Goal: Task Accomplishment & Management: Manage account settings

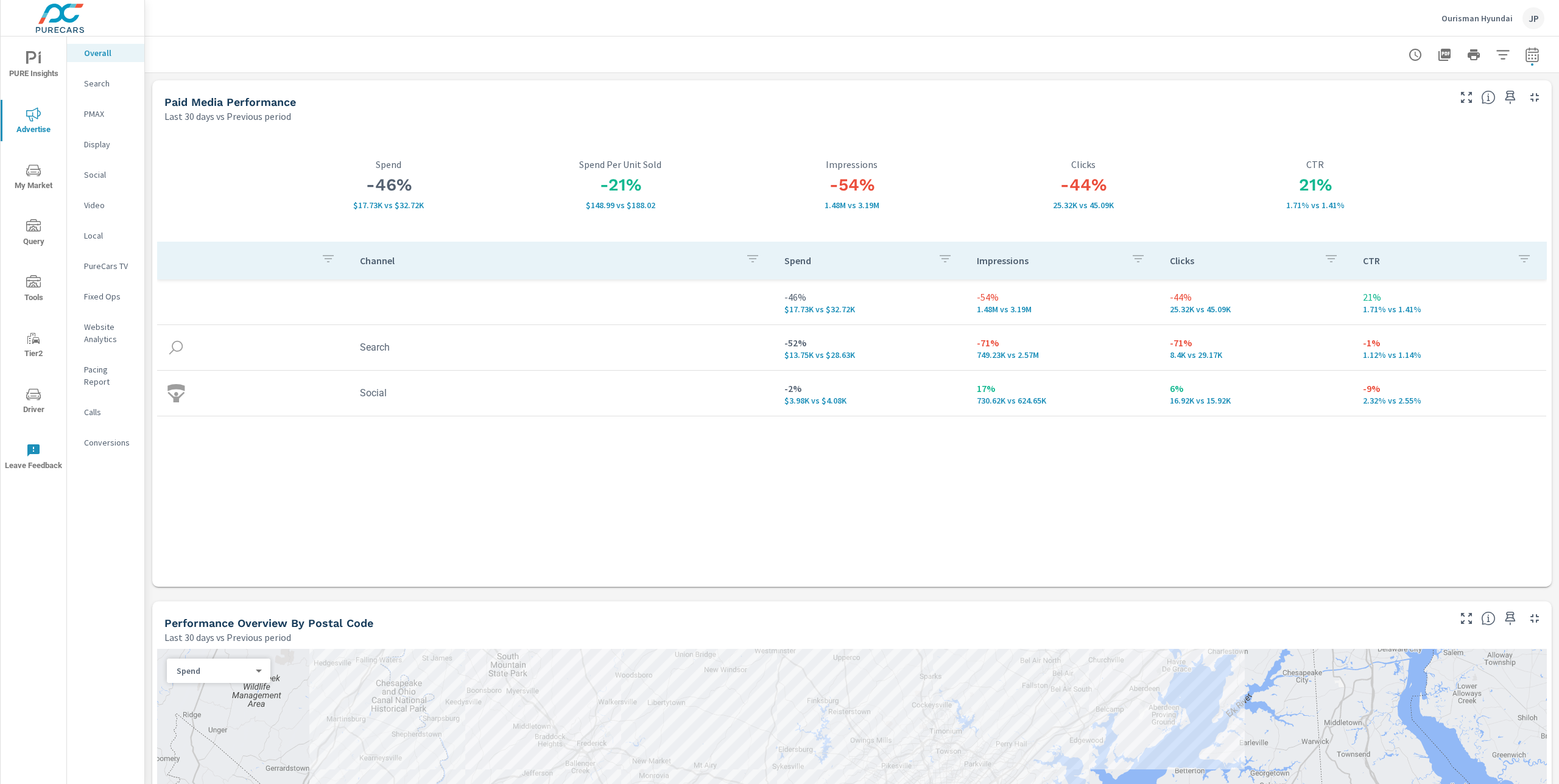
scroll to position [81, 0]
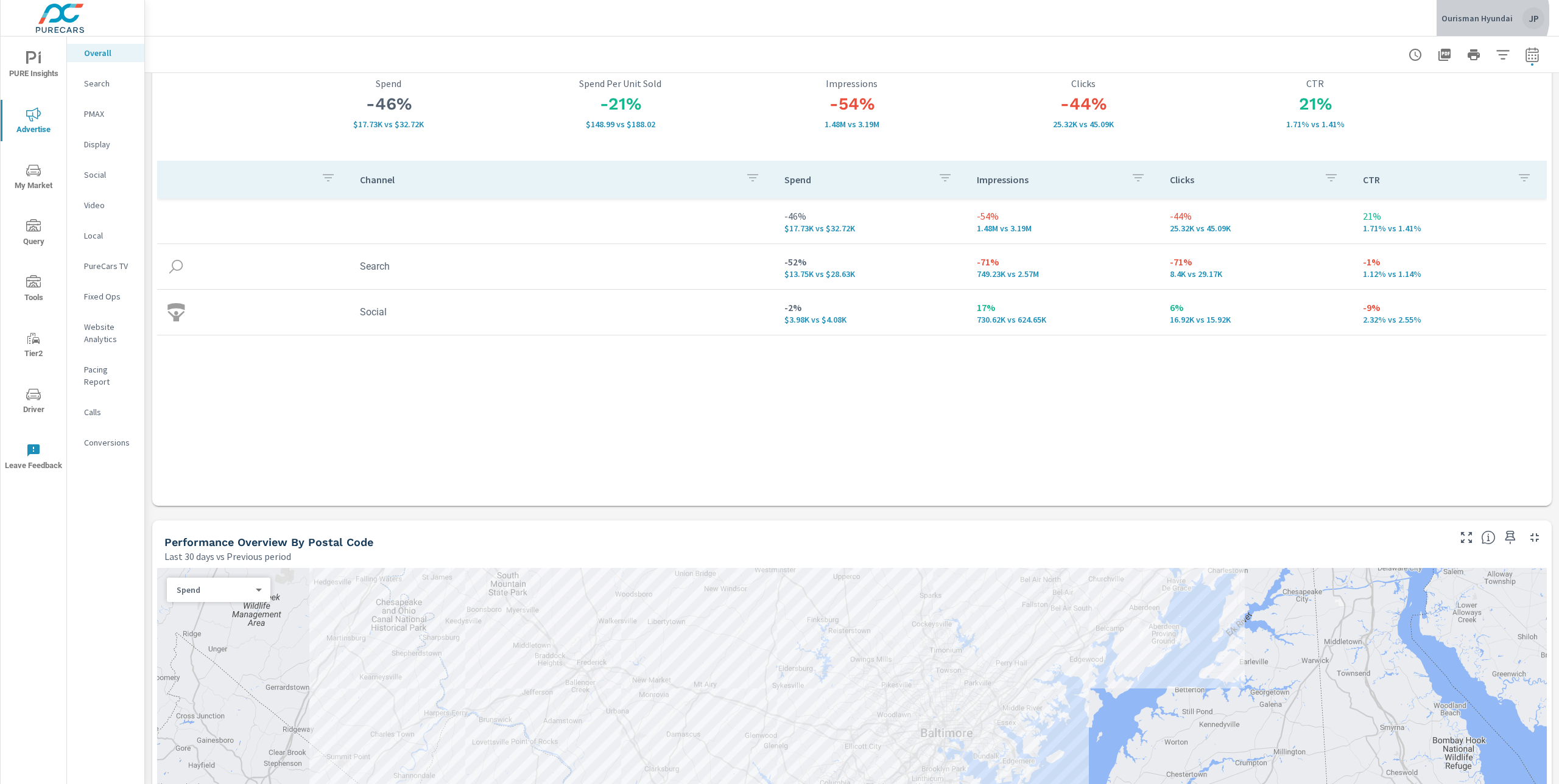
click at [1482, 15] on p "Ourisman Hyundai" at bounding box center [1477, 18] width 71 height 11
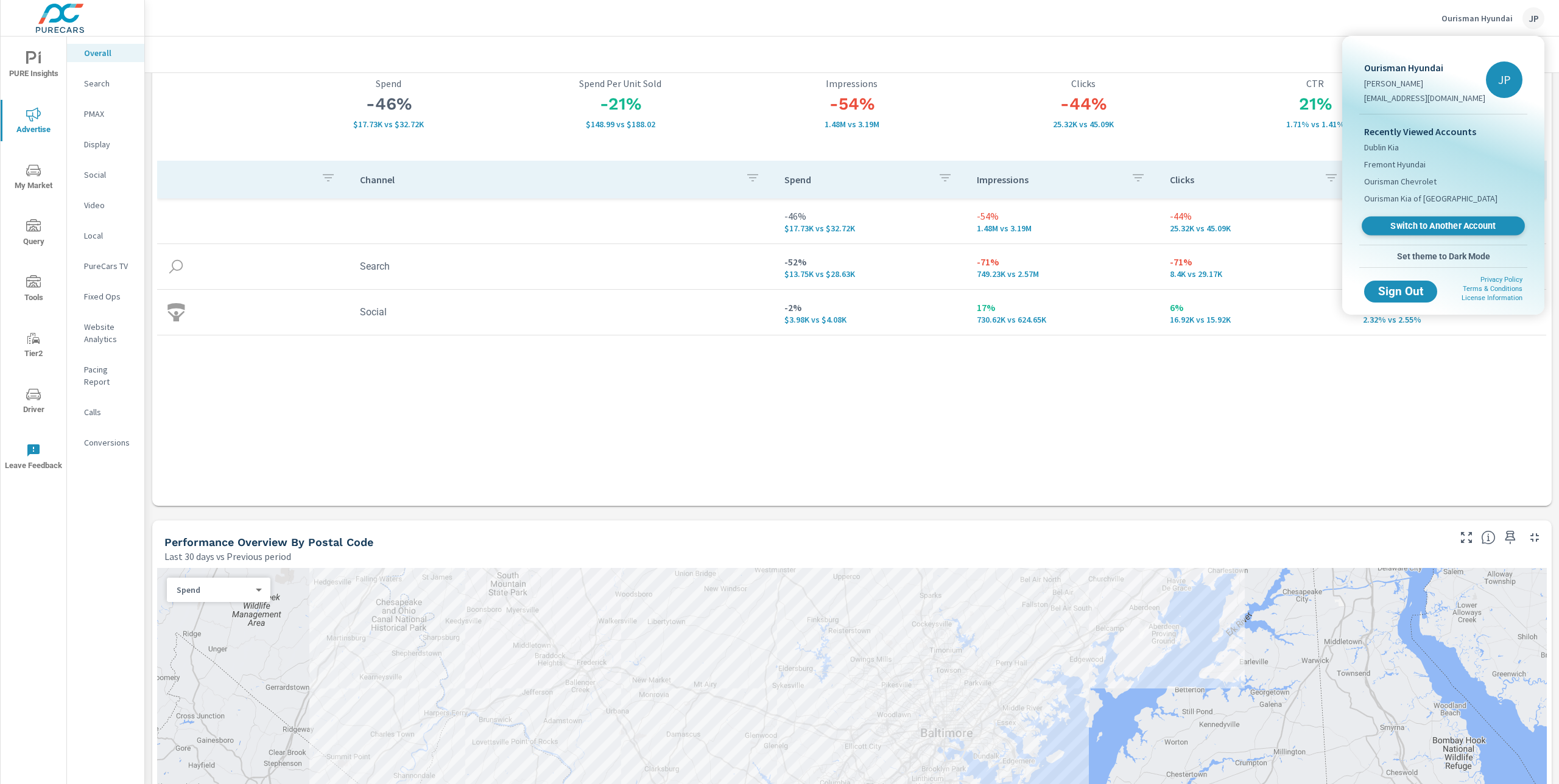
click at [1492, 228] on span "Switch to Another Account" at bounding box center [1443, 226] width 149 height 12
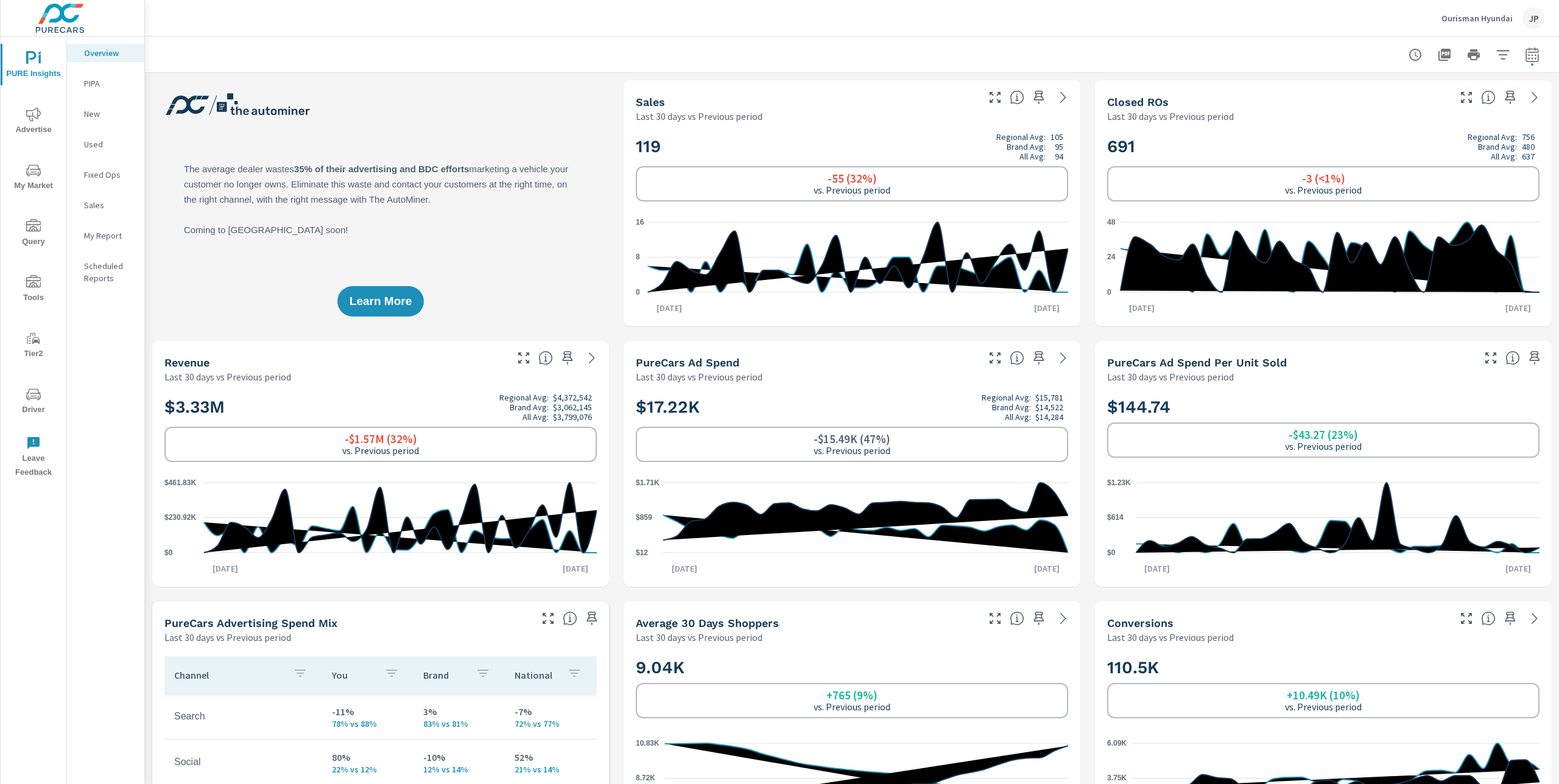
click at [1502, 16] on p "Ourisman Hyundai" at bounding box center [1477, 18] width 71 height 11
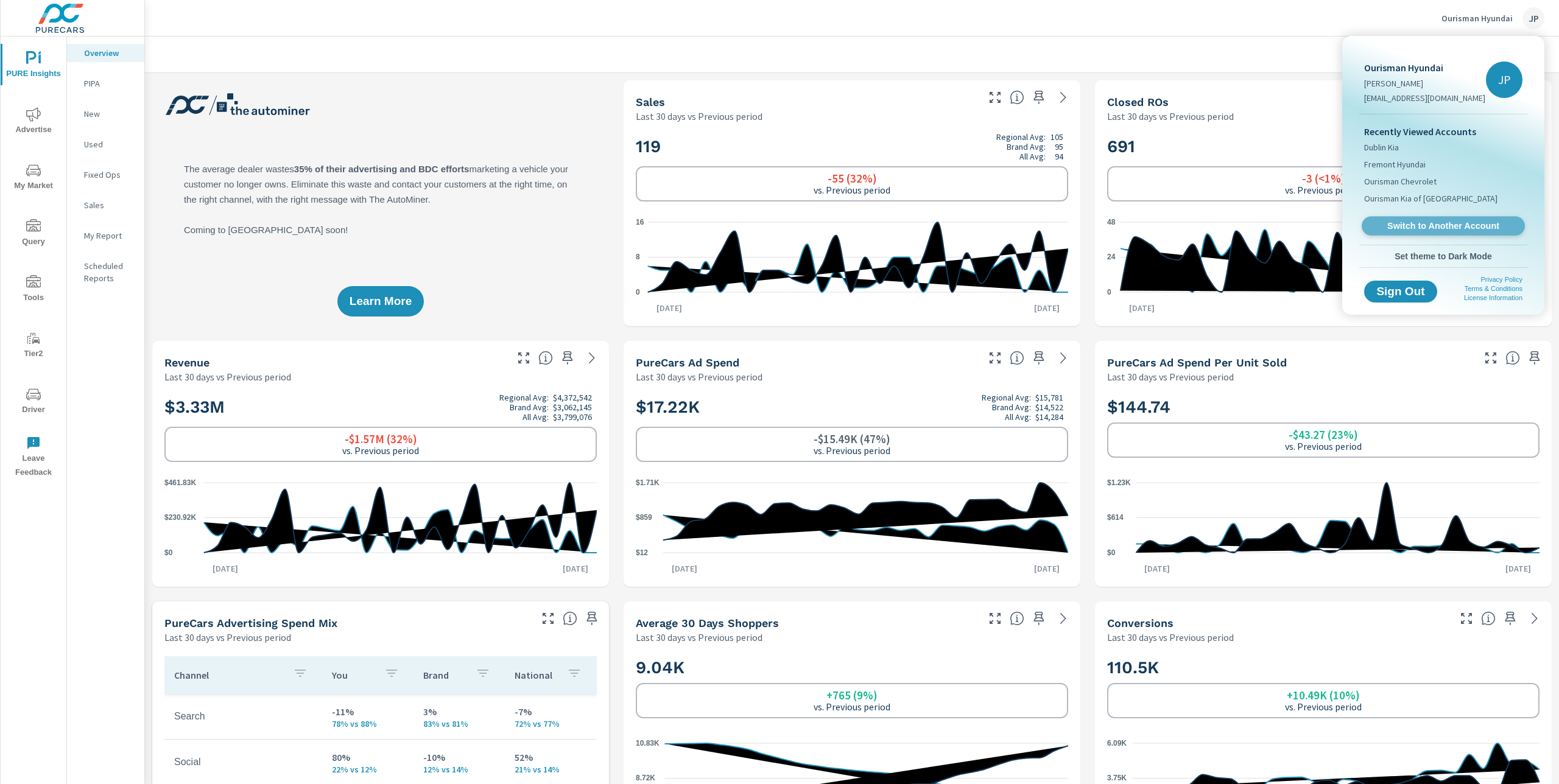
click at [1428, 224] on span "Switch to Another Account" at bounding box center [1443, 226] width 149 height 12
